Goal: Task Accomplishment & Management: Use online tool/utility

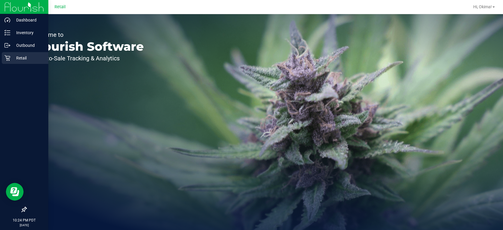
click at [8, 58] on icon at bounding box center [7, 58] width 6 height 6
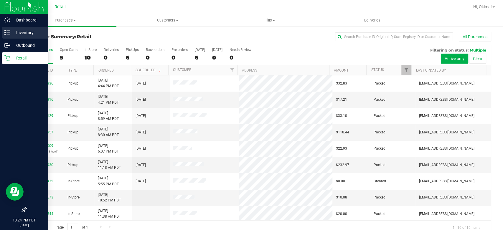
click at [32, 32] on p "Inventory" at bounding box center [27, 32] width 35 height 7
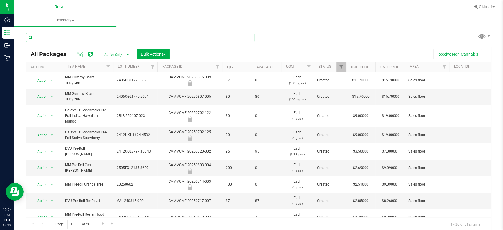
click at [82, 39] on input "text" at bounding box center [140, 37] width 228 height 9
click at [85, 37] on input "text" at bounding box center [140, 37] width 228 height 9
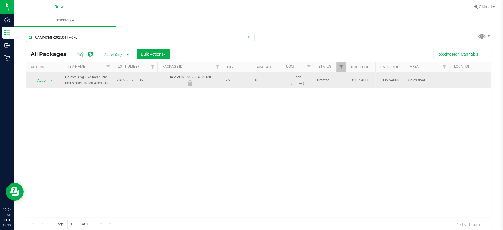
type input "CAMMCMF-20250417-070"
click at [50, 80] on span "select" at bounding box center [52, 80] width 5 height 5
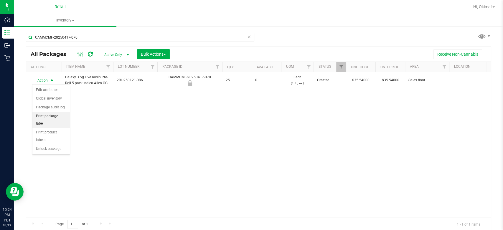
click at [58, 115] on li "Print package label" at bounding box center [50, 120] width 37 height 16
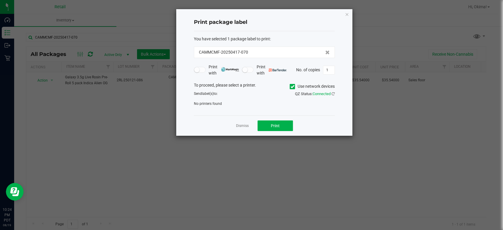
click at [293, 87] on icon at bounding box center [293, 87] width 4 height 0
click at [0, 0] on input "Use network devices" at bounding box center [0, 0] width 0 height 0
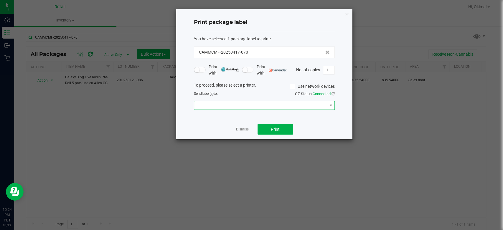
click at [294, 109] on span at bounding box center [260, 105] width 133 height 8
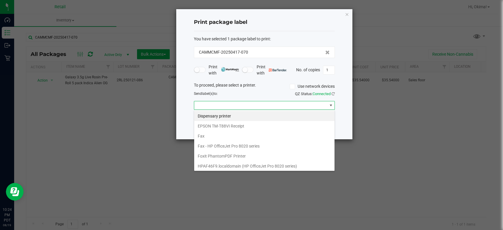
scroll to position [60, 0]
click at [226, 172] on ngb-modal-window "Print package label You have selected 1 package label to print : CAMMCMF-202504…" at bounding box center [254, 115] width 508 height 230
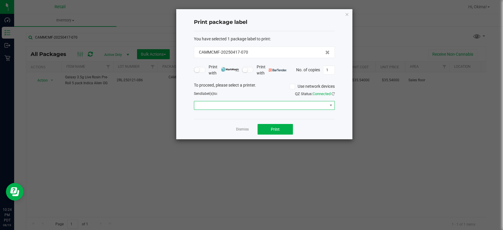
click at [256, 105] on span at bounding box center [260, 105] width 133 height 8
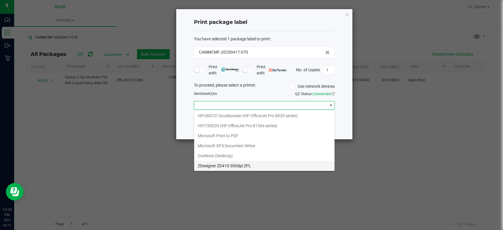
click at [230, 167] on ZPL "ZDesigner ZD410-300dpi ZPL" at bounding box center [264, 166] width 140 height 10
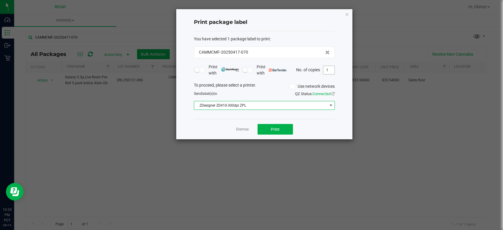
click at [328, 71] on input "1" at bounding box center [328, 70] width 11 height 8
click at [282, 124] on div "Dismiss Print" at bounding box center [264, 129] width 141 height 20
click at [283, 130] on button "Print" at bounding box center [275, 129] width 35 height 11
drag, startPoint x: 331, startPoint y: 72, endPoint x: 321, endPoint y: 68, distance: 11.1
click at [321, 68] on div "No. of copies 1" at bounding box center [315, 70] width 39 height 9
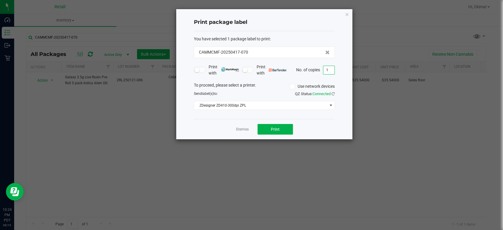
click at [330, 72] on input "1" at bounding box center [328, 70] width 11 height 8
click at [326, 68] on input "1" at bounding box center [328, 70] width 11 height 8
type input "24"
click at [276, 128] on span "Print" at bounding box center [275, 129] width 9 height 5
click at [236, 132] on link "Dismiss" at bounding box center [242, 129] width 13 height 5
